Goal: Transaction & Acquisition: Book appointment/travel/reservation

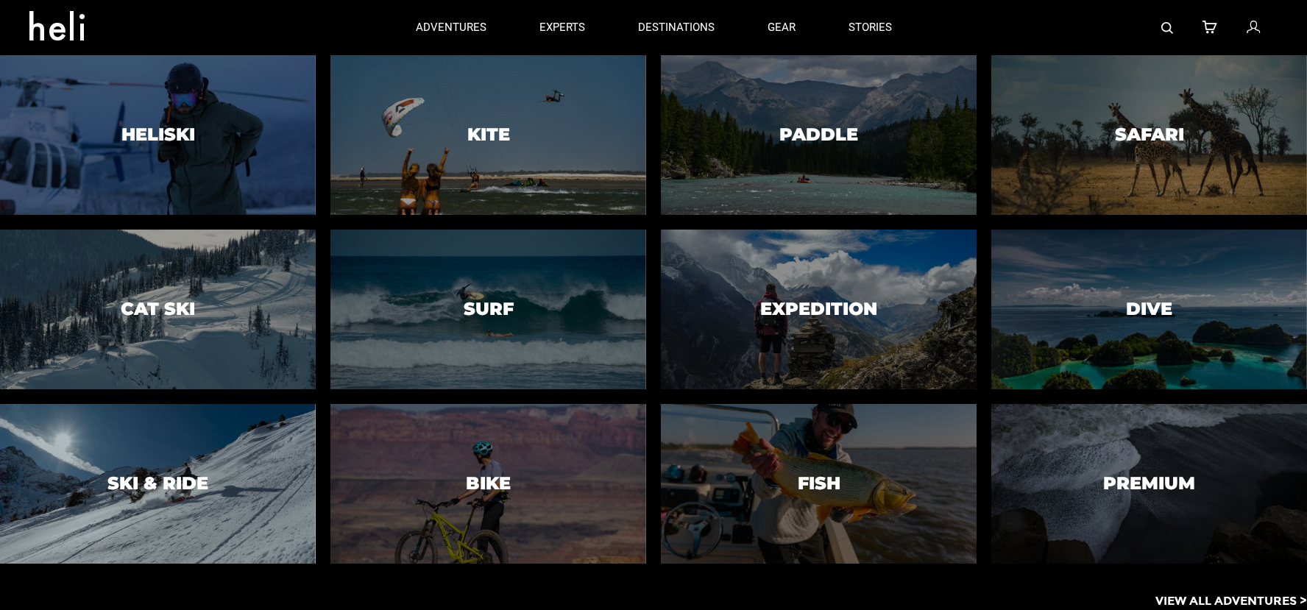
click at [237, 467] on div at bounding box center [158, 484] width 322 height 163
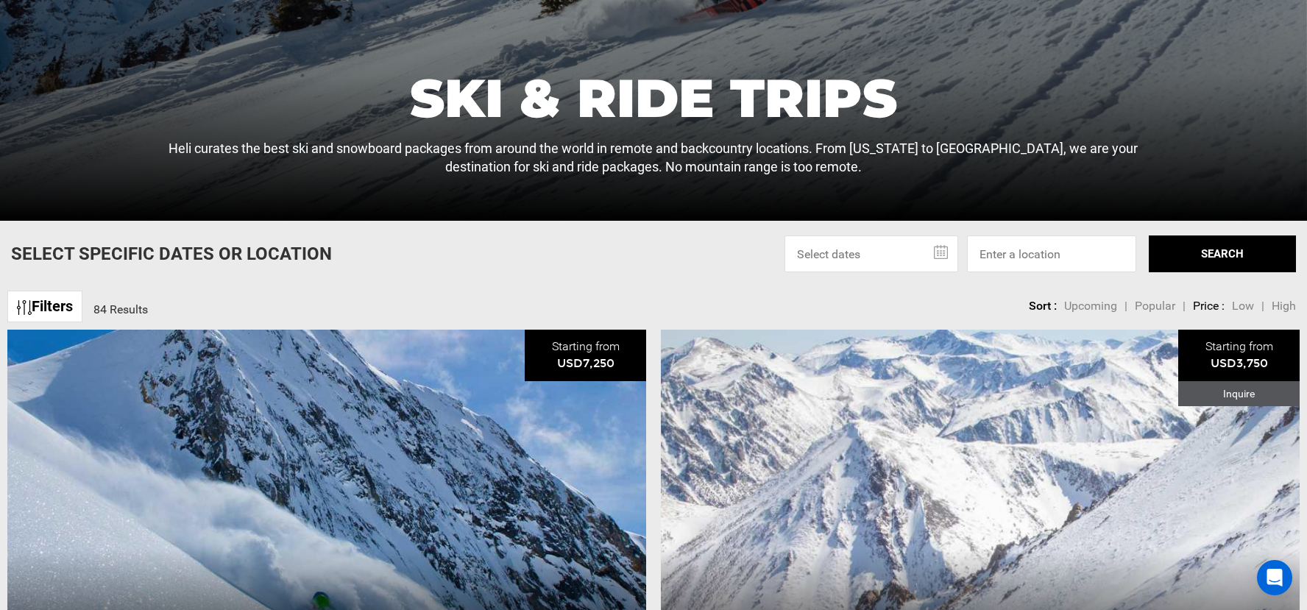
scroll to position [324, 0]
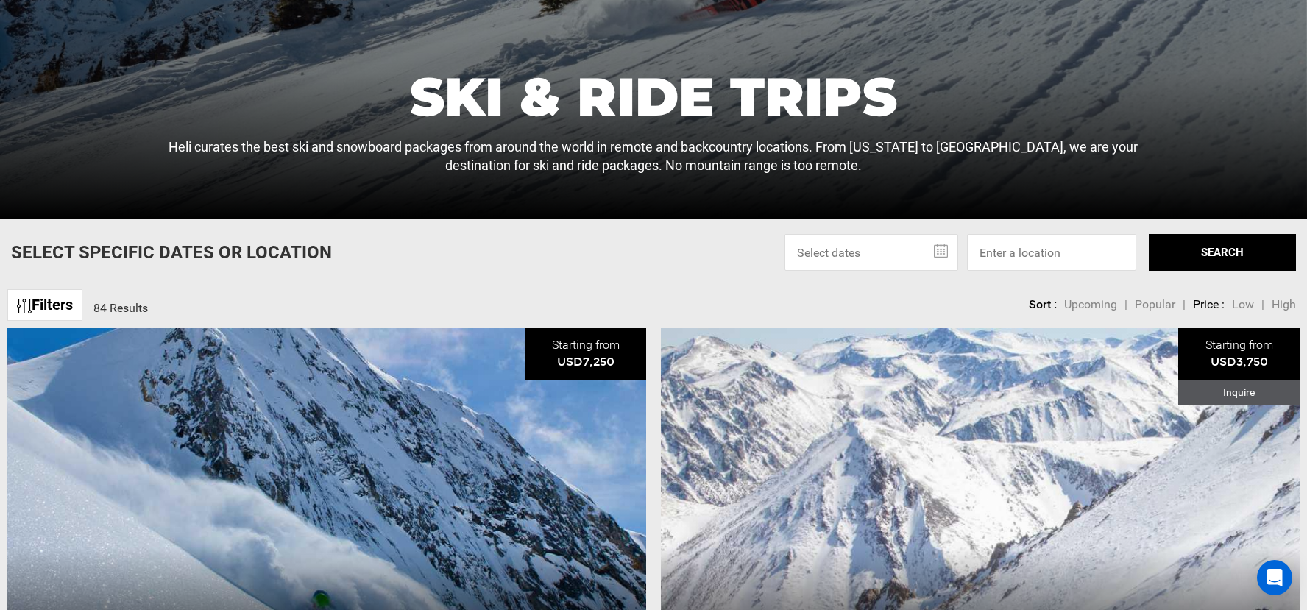
click at [1235, 300] on span "Low" at bounding box center [1243, 304] width 22 height 14
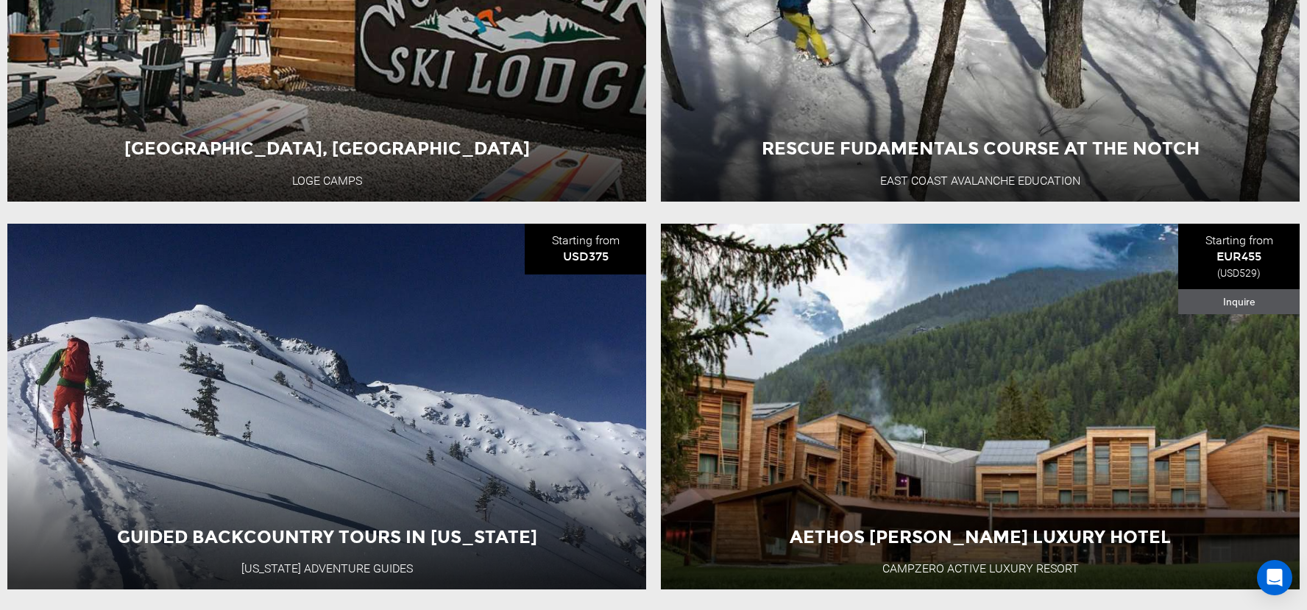
scroll to position [2768, 0]
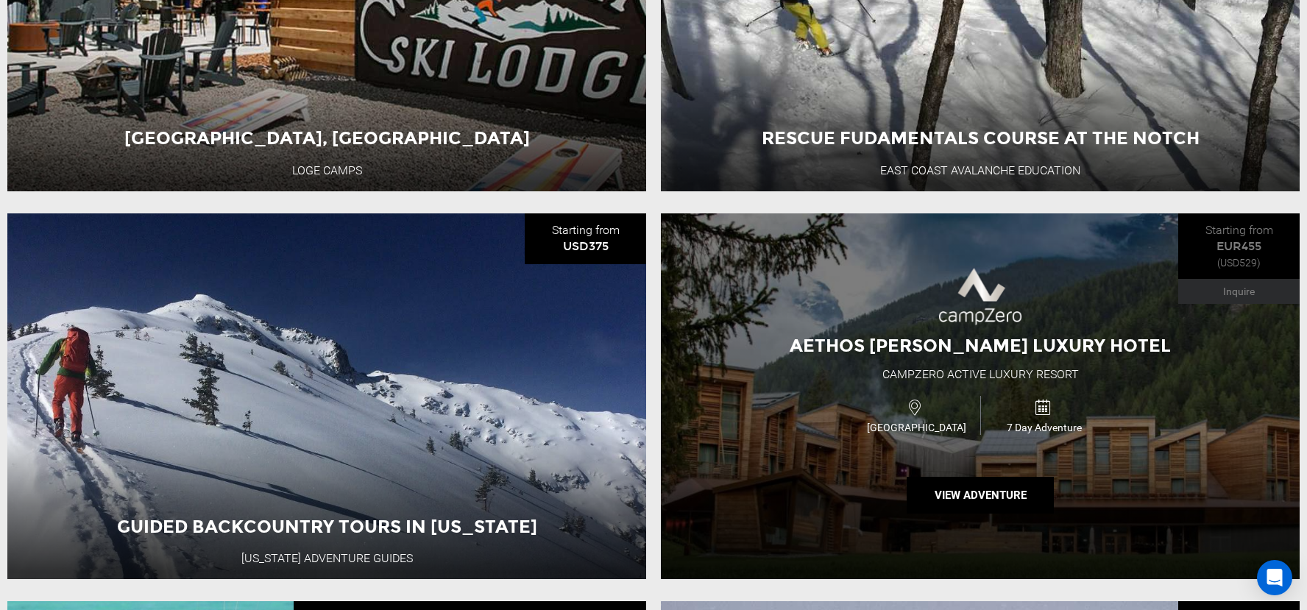
click at [880, 265] on div "Aethos [PERSON_NAME] Luxury Hotel campZero Active Luxury Resort [GEOGRAPHIC_DAT…" at bounding box center [980, 396] width 639 height 366
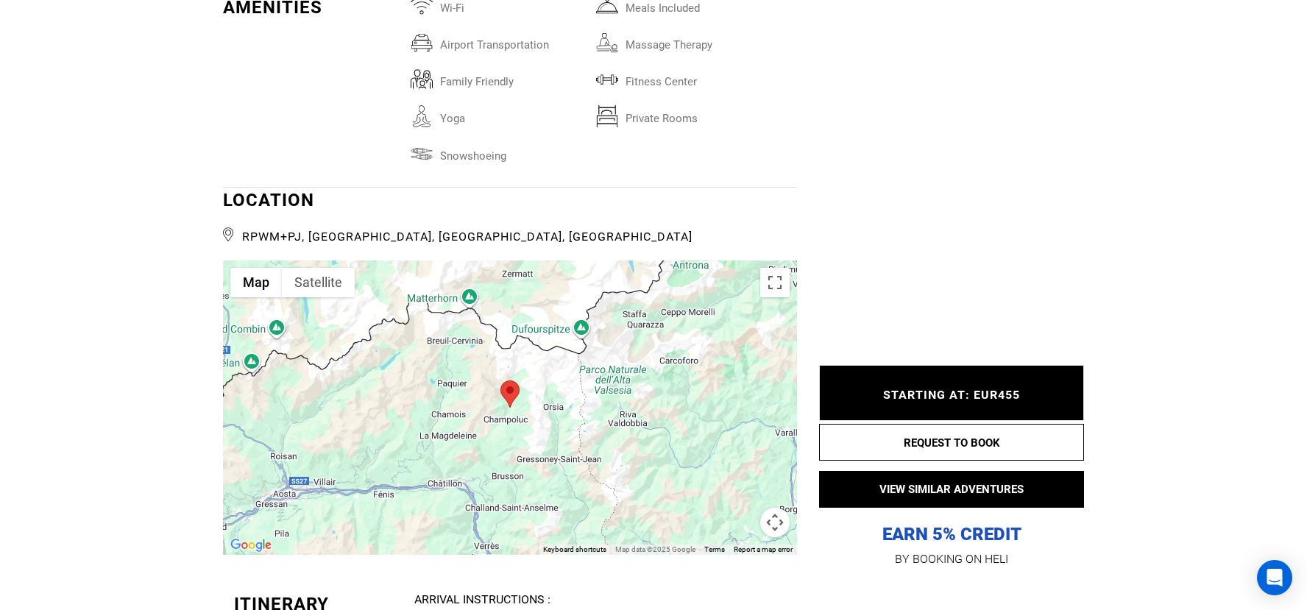
scroll to position [3329, 0]
click at [772, 507] on button "Map camera controls" at bounding box center [774, 520] width 29 height 29
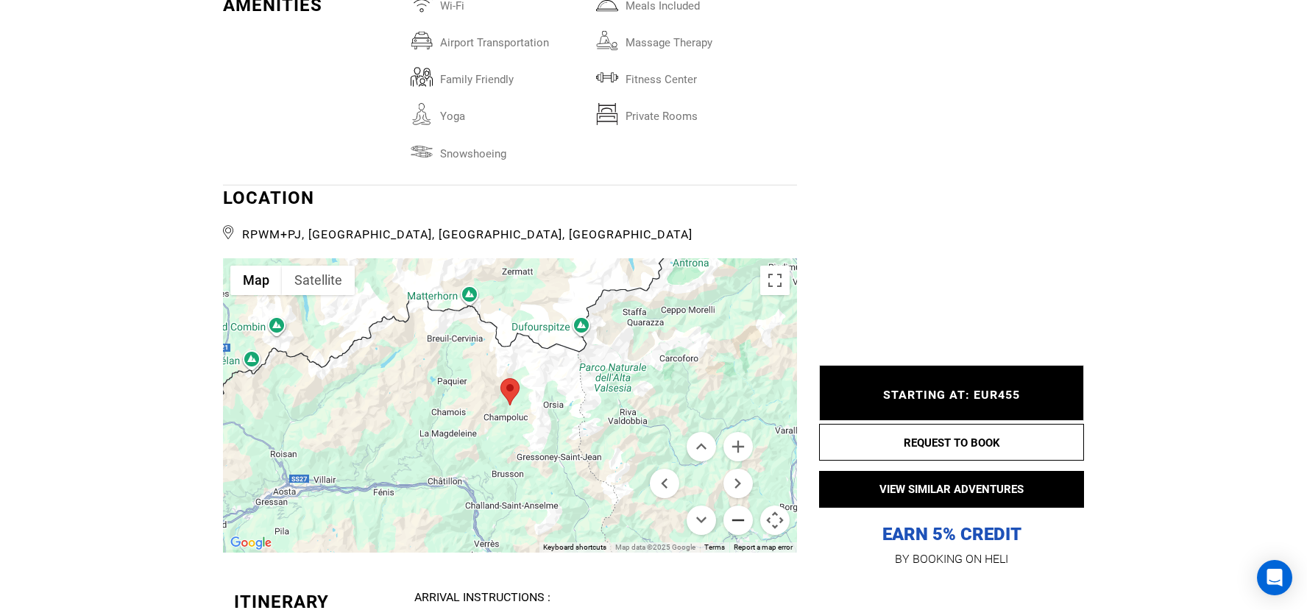
click at [738, 506] on button "Zoom out" at bounding box center [738, 520] width 29 height 29
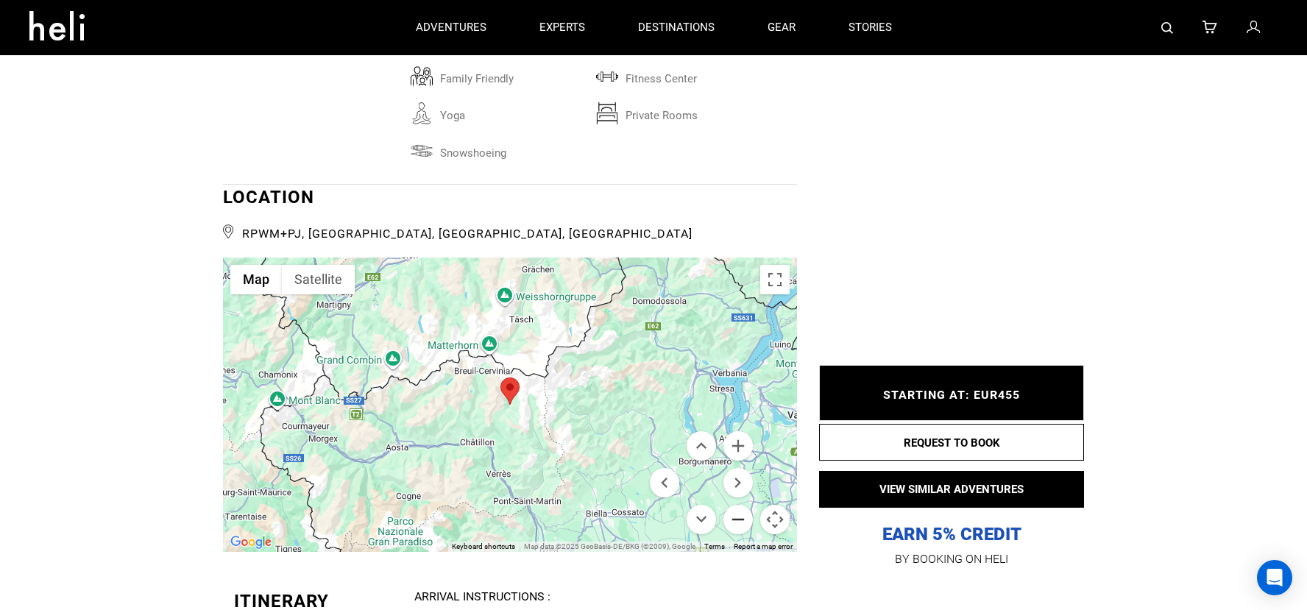
click at [738, 505] on button "Zoom out" at bounding box center [738, 519] width 29 height 29
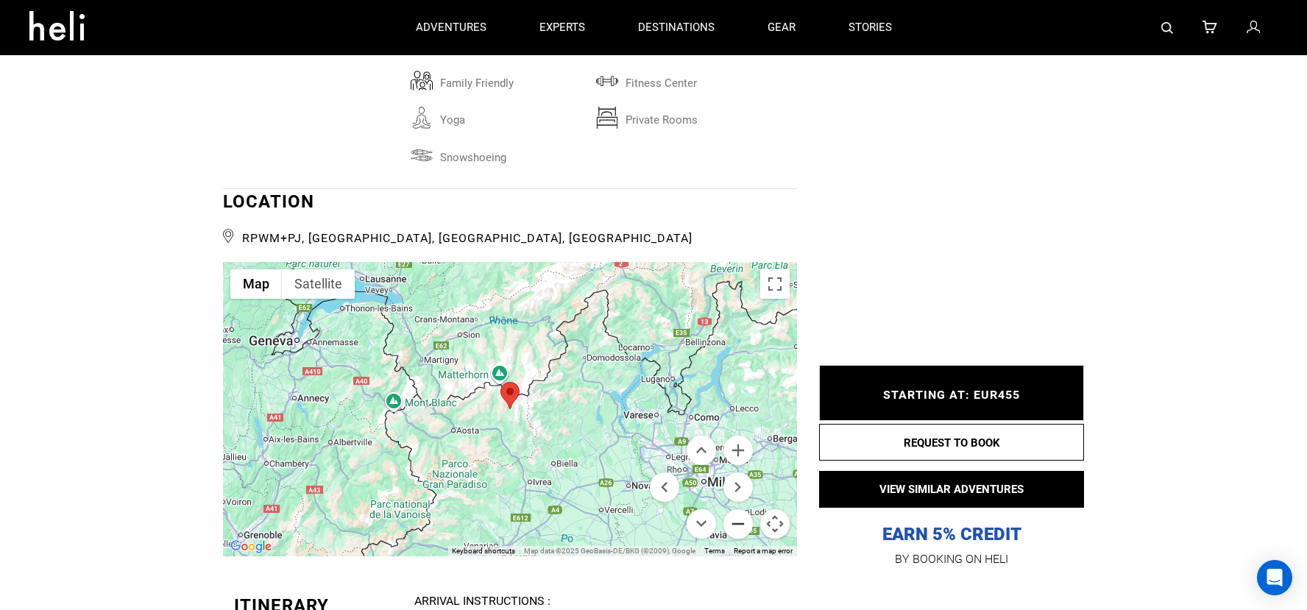
click at [738, 509] on button "Zoom out" at bounding box center [738, 523] width 29 height 29
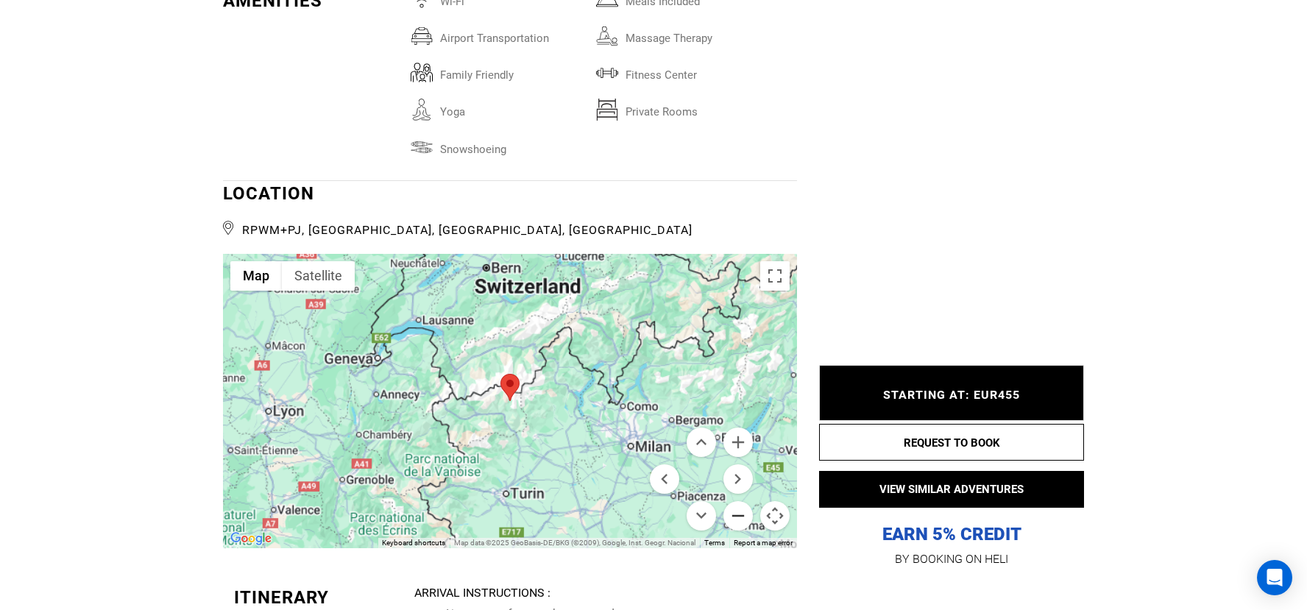
scroll to position [3334, 0]
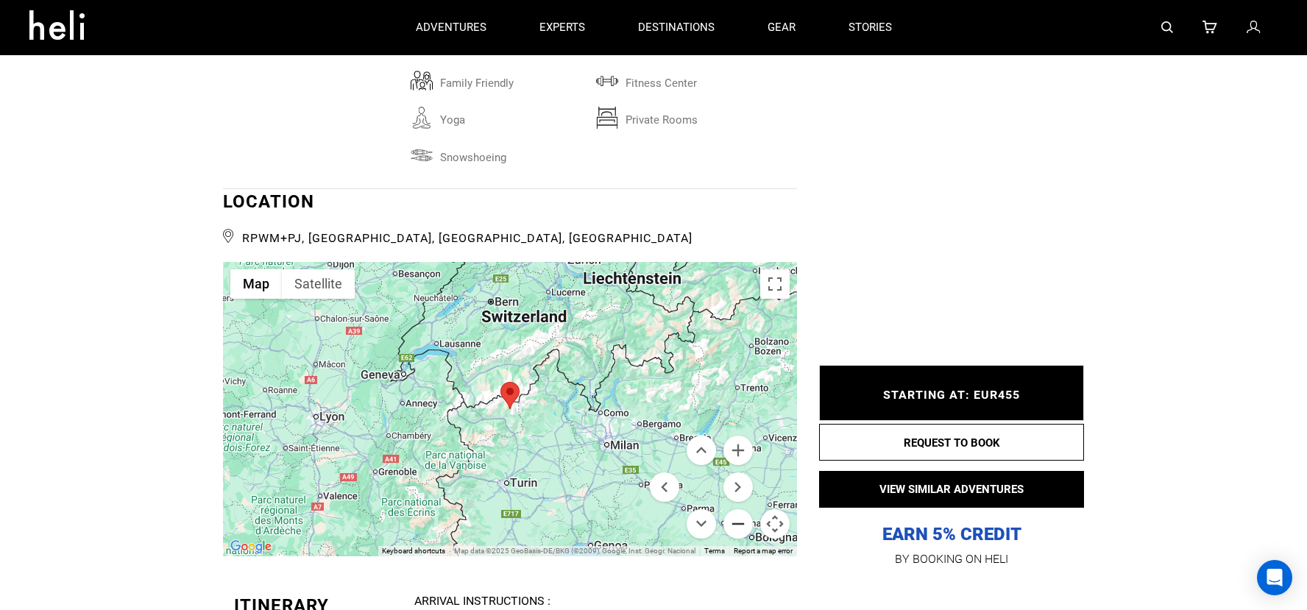
click at [738, 509] on button "Zoom out" at bounding box center [738, 523] width 29 height 29
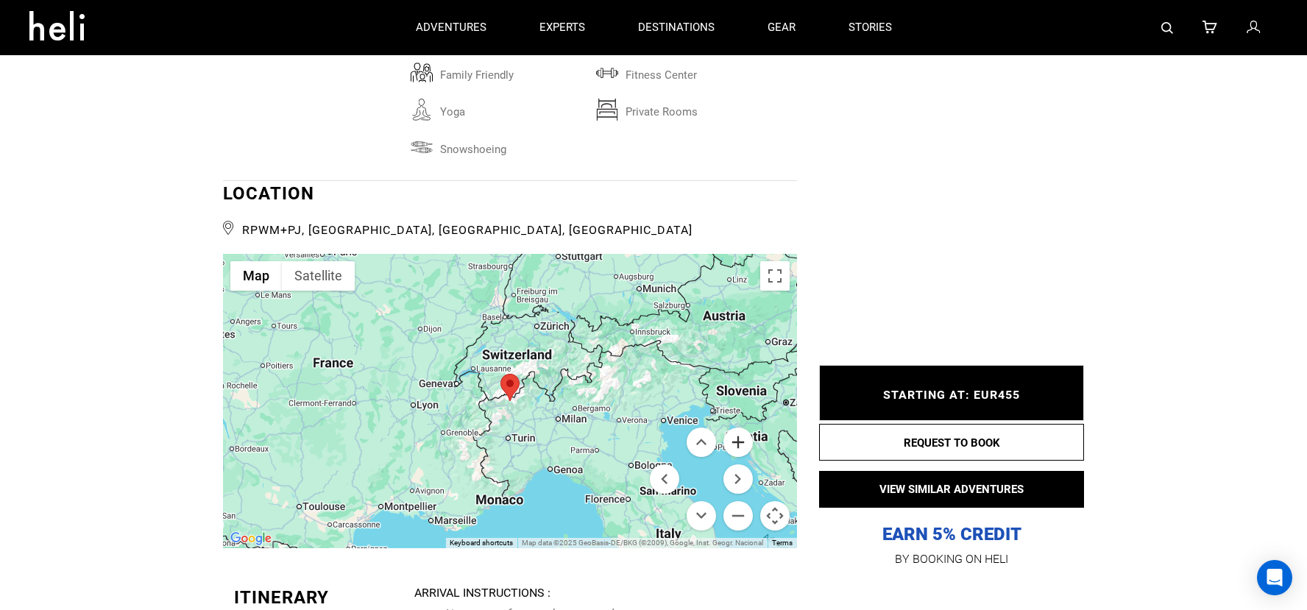
click at [743, 428] on button "Zoom in" at bounding box center [738, 442] width 29 height 29
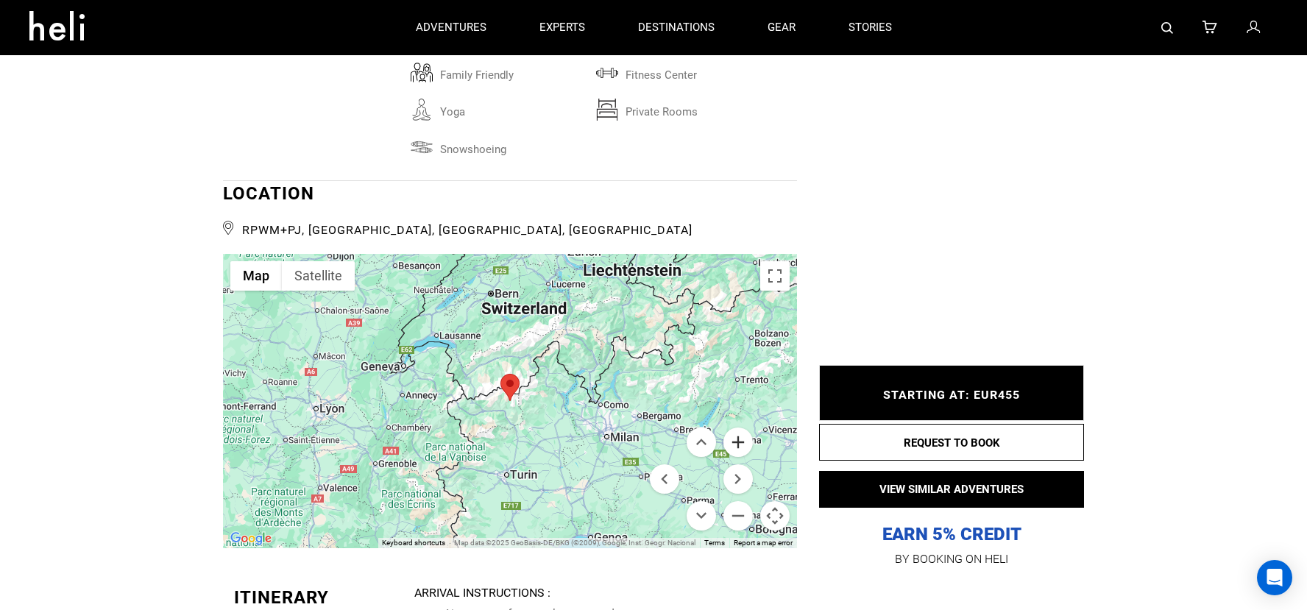
click at [743, 428] on button "Zoom in" at bounding box center [738, 442] width 29 height 29
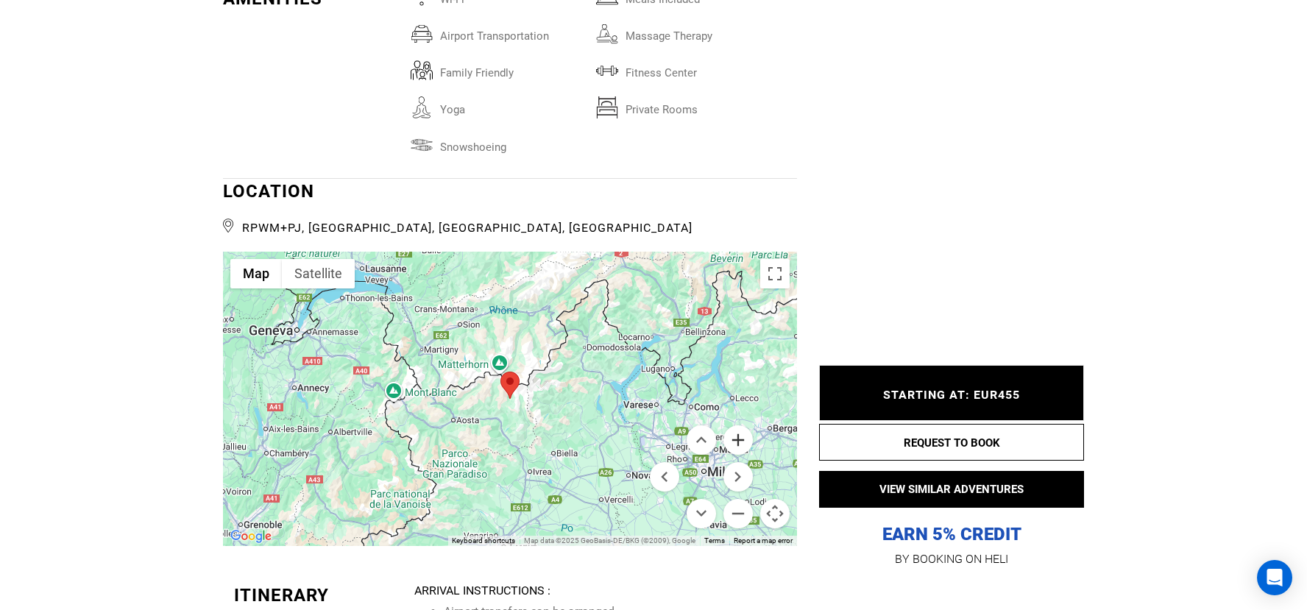
click at [743, 425] on button "Zoom in" at bounding box center [738, 439] width 29 height 29
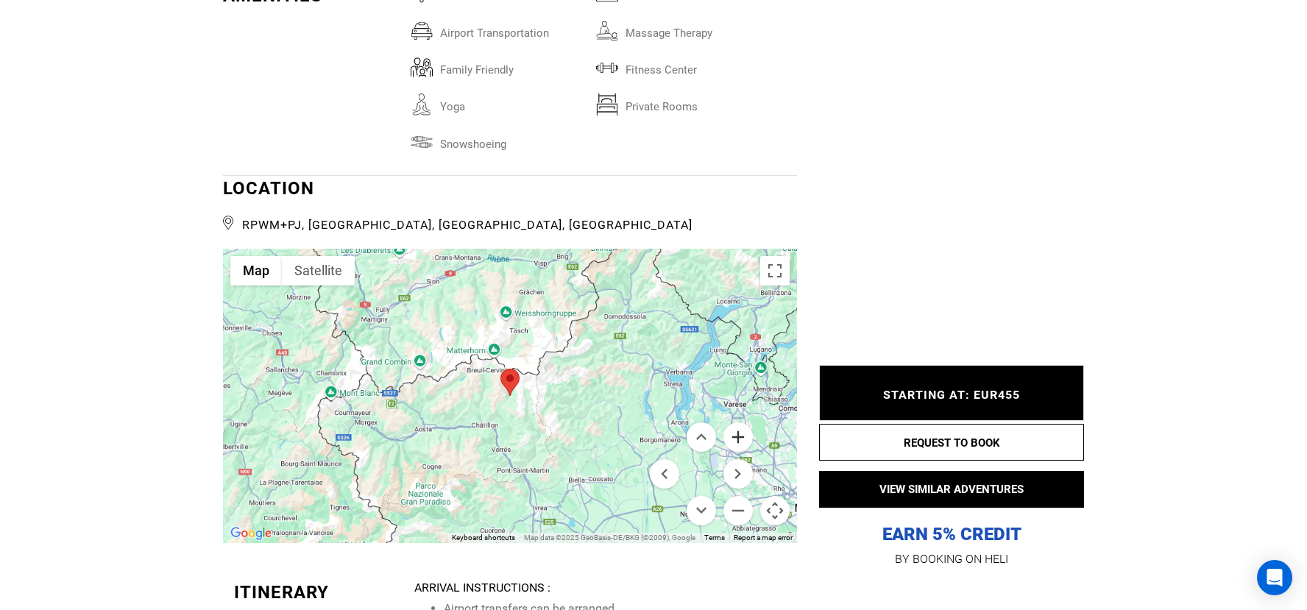
click at [743, 423] on button "Zoom in" at bounding box center [738, 437] width 29 height 29
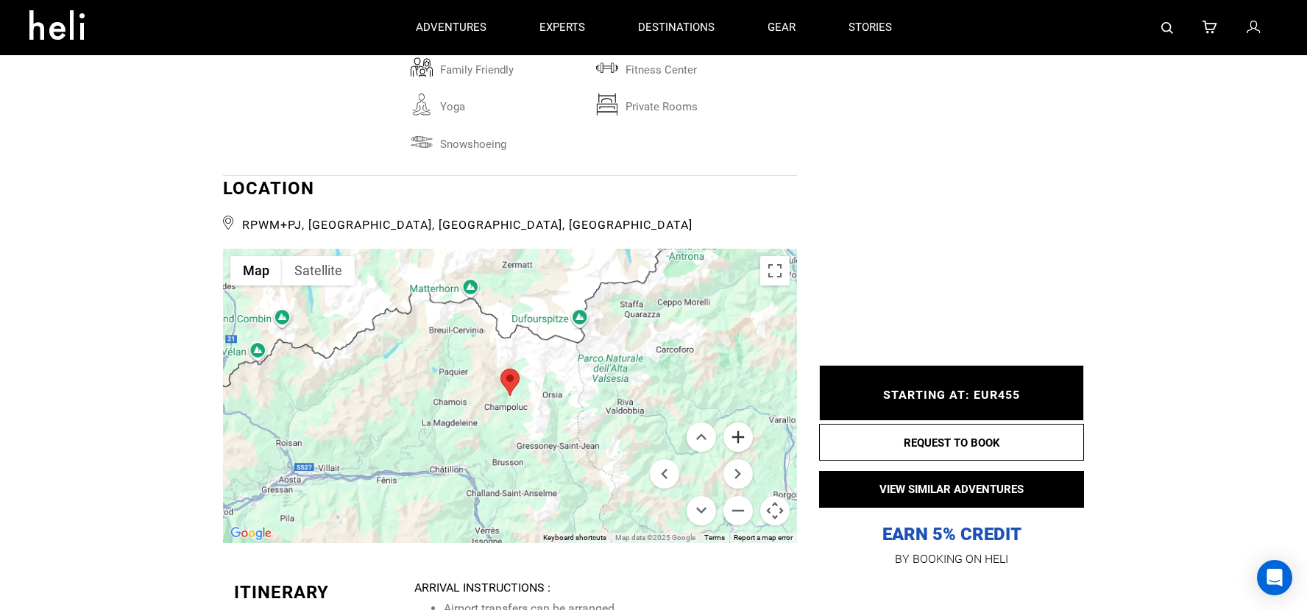
scroll to position [3336, 0]
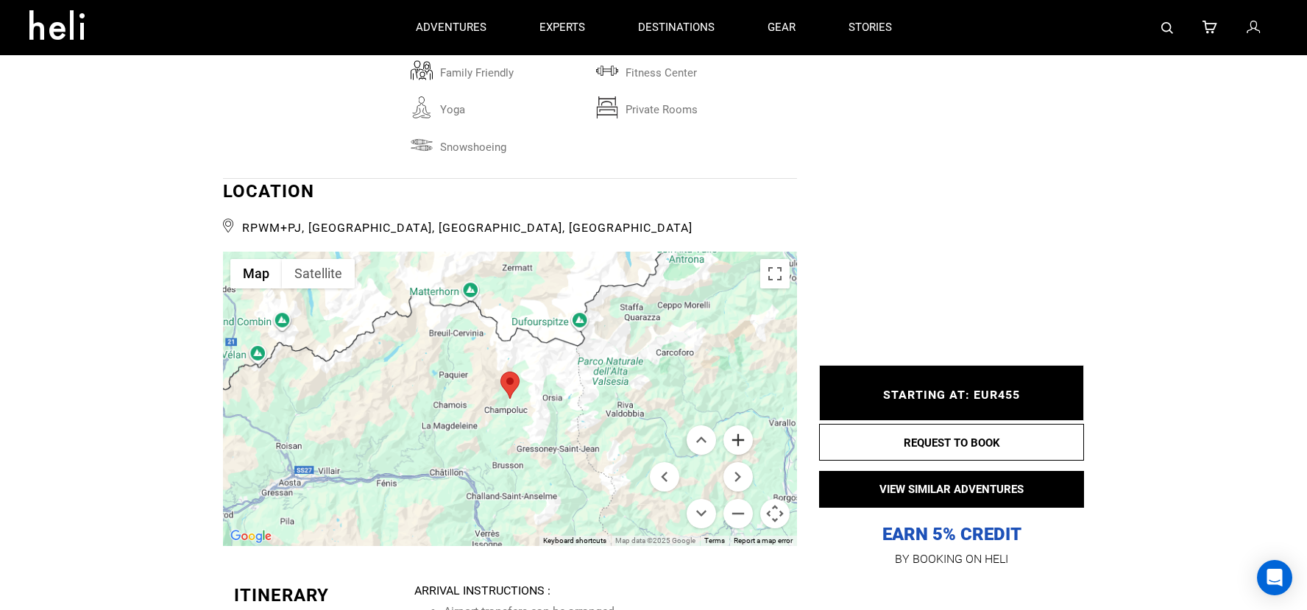
click at [743, 425] on button "Zoom in" at bounding box center [738, 439] width 29 height 29
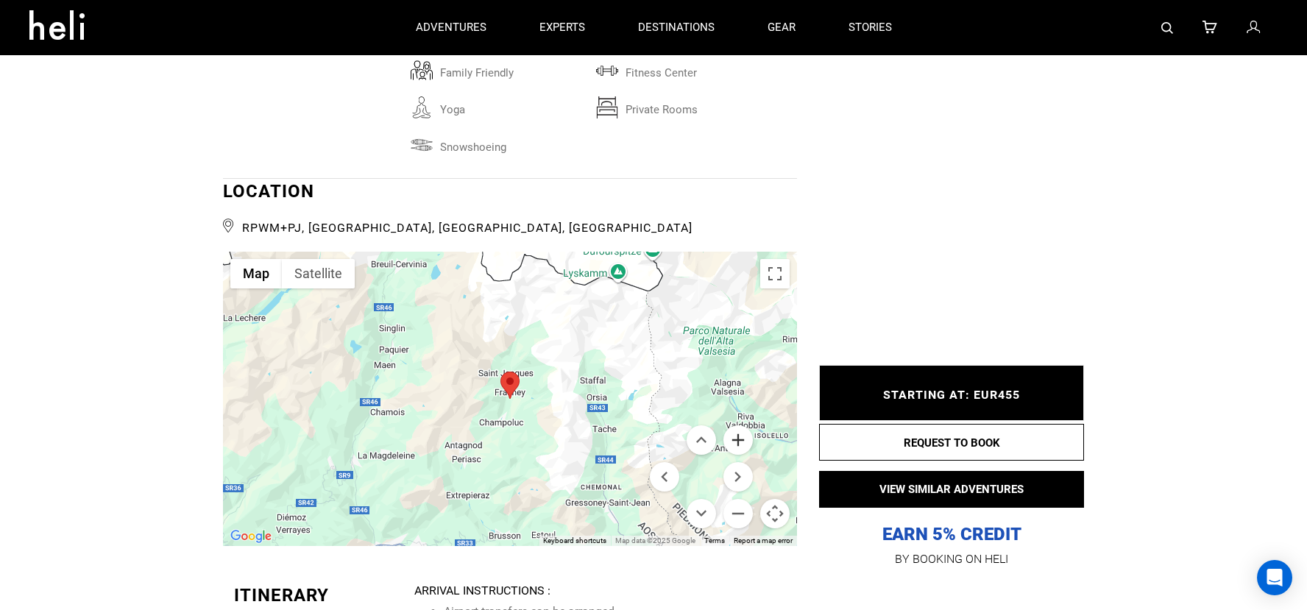
click at [743, 425] on button "Zoom in" at bounding box center [738, 439] width 29 height 29
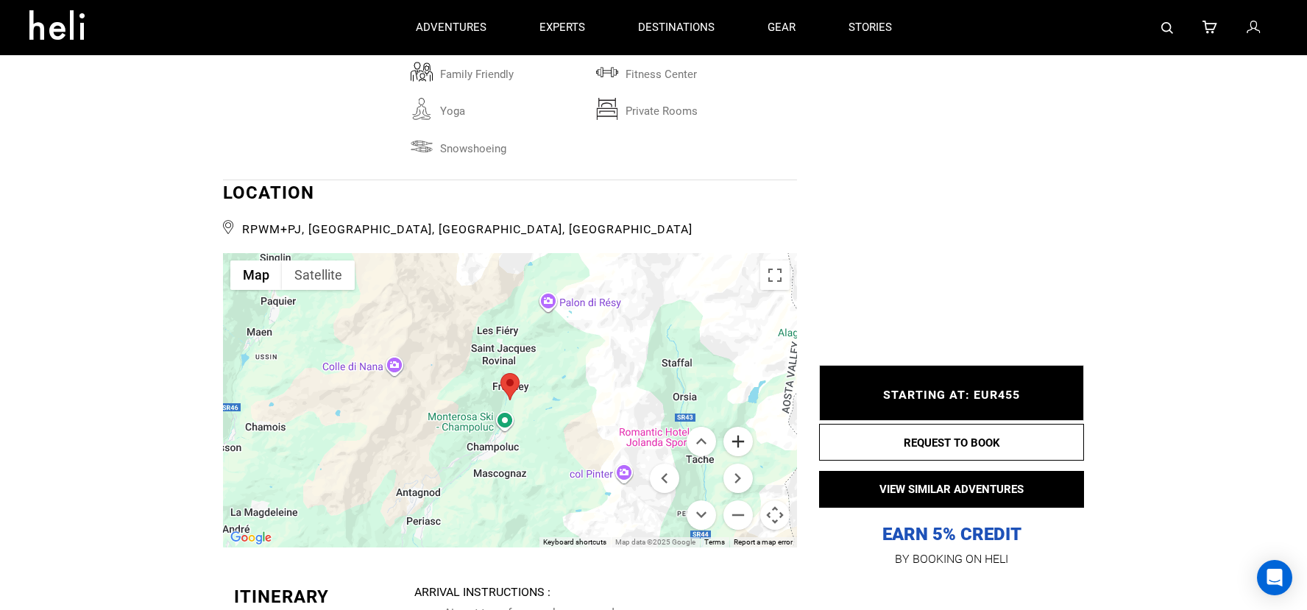
click at [743, 427] on button "Zoom in" at bounding box center [738, 441] width 29 height 29
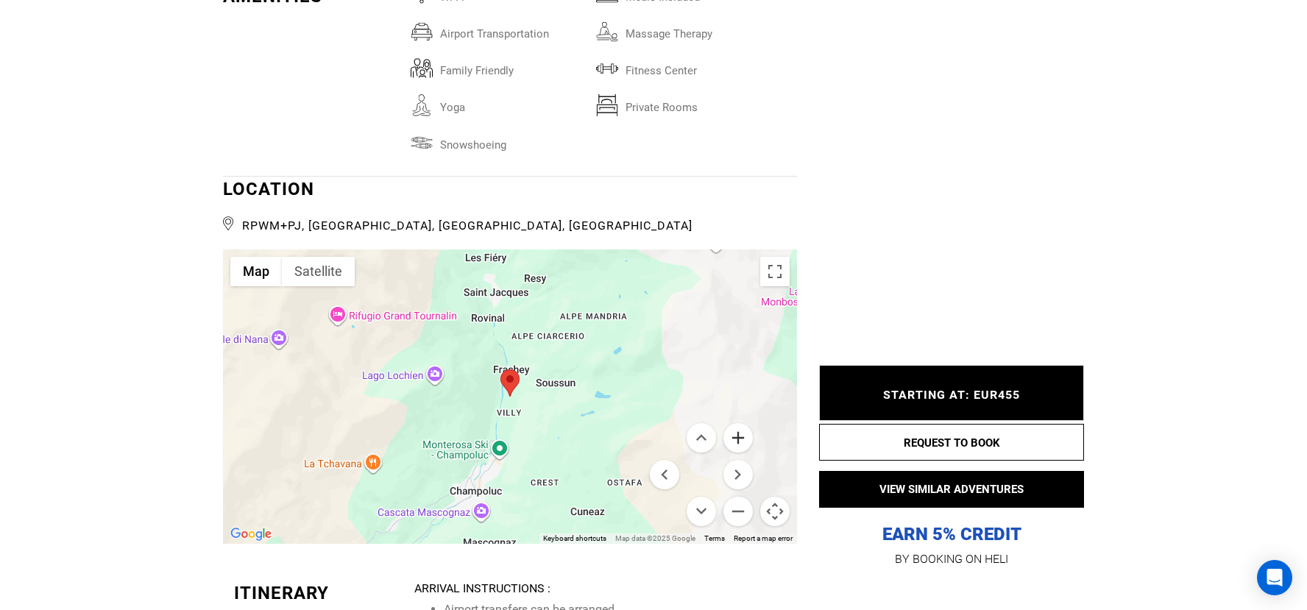
click at [743, 423] on button "Zoom in" at bounding box center [738, 437] width 29 height 29
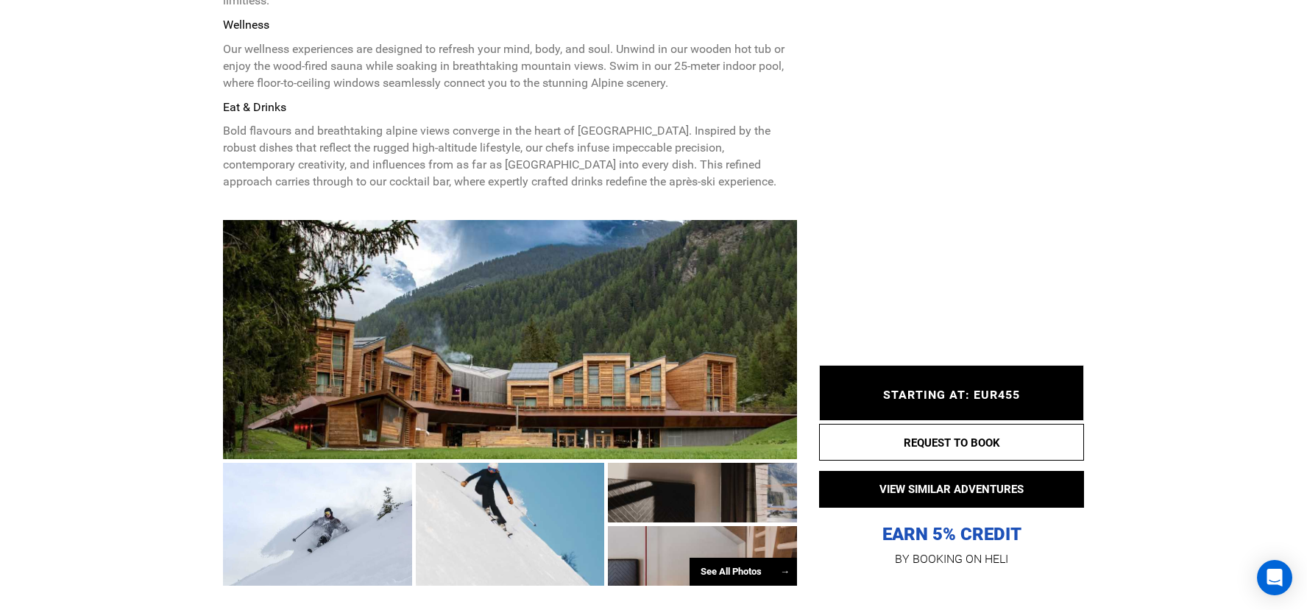
scroll to position [1031, 0]
